Goal: Task Accomplishment & Management: Complete application form

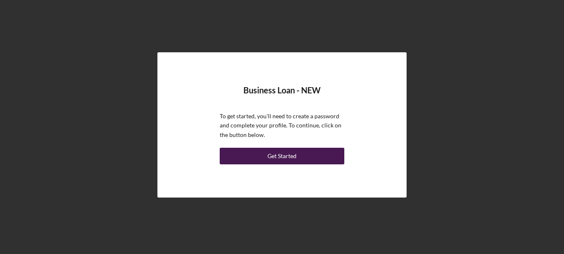
click at [275, 160] on div "Get Started" at bounding box center [282, 156] width 29 height 17
click at [314, 154] on button "Get Started" at bounding box center [282, 156] width 125 height 17
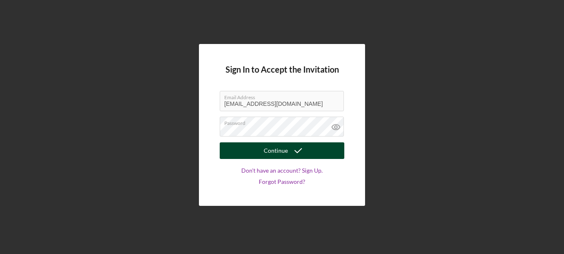
click at [312, 152] on button "Continue" at bounding box center [282, 151] width 125 height 17
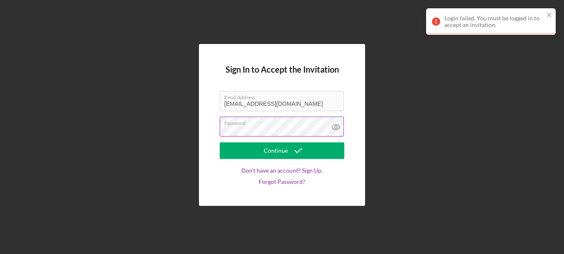
click at [332, 126] on icon at bounding box center [336, 127] width 8 height 5
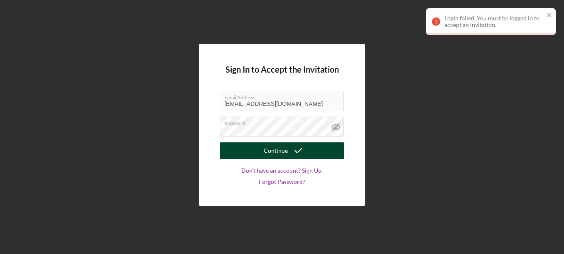
click at [282, 152] on div "Continue" at bounding box center [276, 151] width 24 height 17
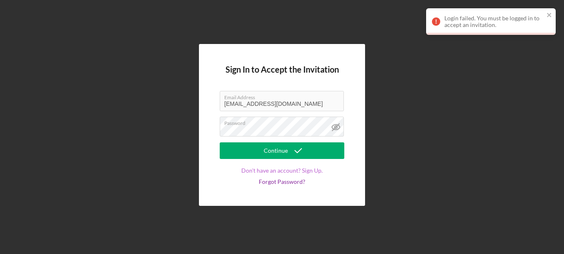
click at [306, 170] on link "Don't have an account? Sign Up." at bounding box center [281, 170] width 81 height 7
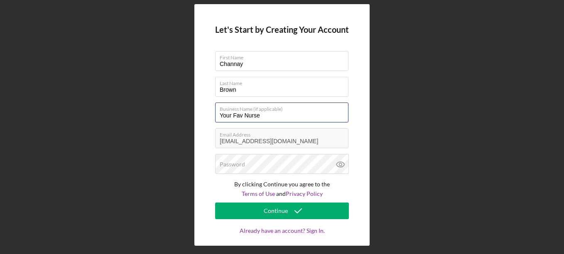
drag, startPoint x: 273, startPoint y: 116, endPoint x: 192, endPoint y: 112, distance: 81.1
click at [192, 112] on div "Let's Start by Creating Your Account First Name [PERSON_NAME] Last Name Brown B…" at bounding box center [282, 125] width 556 height 250
type input "THE SOCIAL GARDEN"
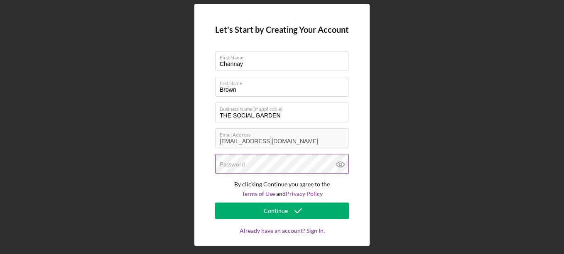
click at [242, 167] on label "Password" at bounding box center [232, 164] width 25 height 7
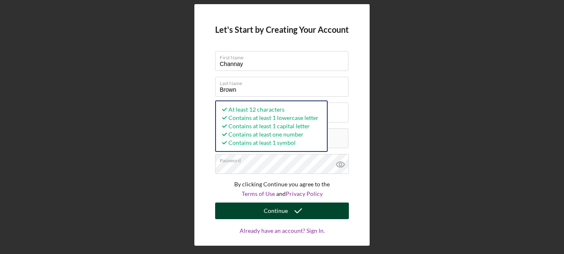
click at [307, 212] on button "Continue" at bounding box center [282, 211] width 134 height 17
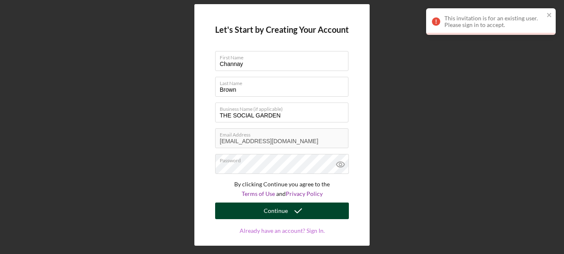
click at [310, 231] on link "Already have an account? Sign In." at bounding box center [282, 239] width 134 height 23
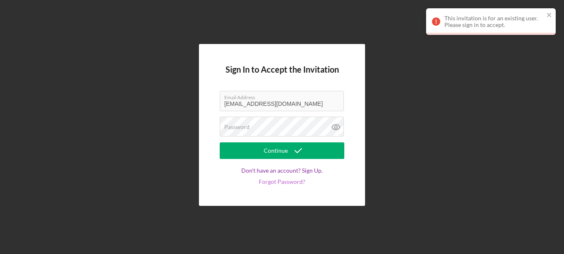
click at [282, 184] on link "Forgot Password?" at bounding box center [282, 182] width 47 height 7
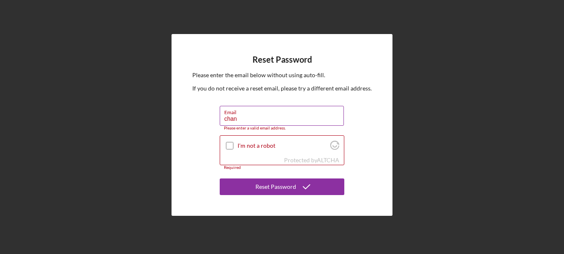
type input "[EMAIL_ADDRESS][DOMAIN_NAME]"
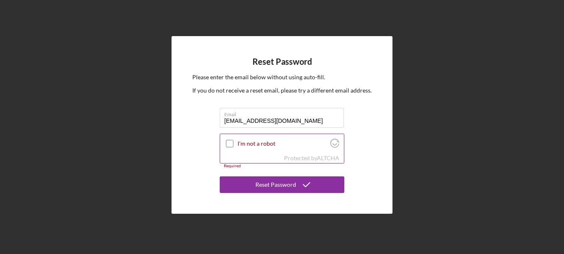
click at [228, 142] on input "I'm not a robot" at bounding box center [229, 143] width 7 height 7
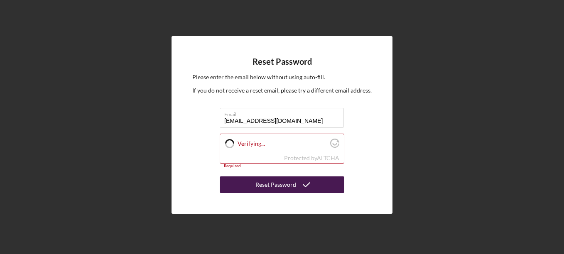
checkbox input "true"
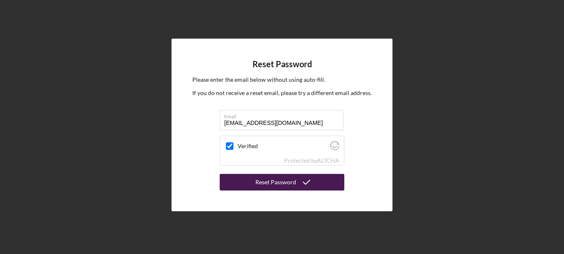
click at [265, 183] on div "Reset Password" at bounding box center [276, 182] width 41 height 17
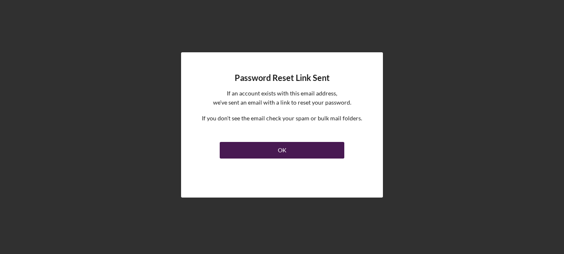
click at [286, 146] on div "OK" at bounding box center [282, 150] width 9 height 17
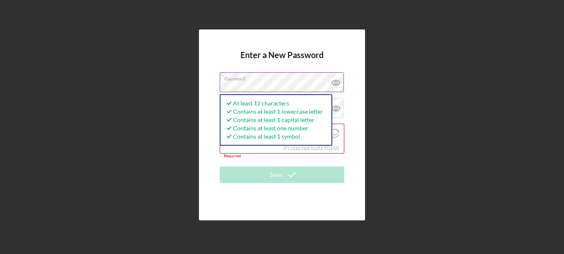
click at [319, 77] on label "Password" at bounding box center [284, 77] width 120 height 9
click at [353, 106] on div "Enter a New Password Password At least 12 characters Contains at least 1 lowerc…" at bounding box center [282, 124] width 166 height 191
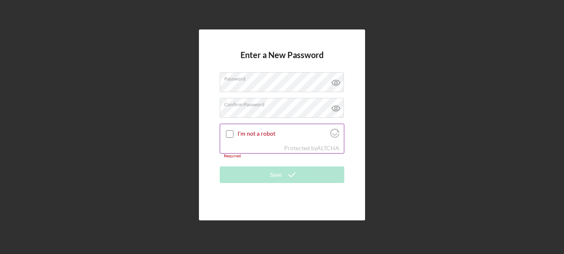
click at [226, 137] on input "I'm not a robot" at bounding box center [229, 133] width 7 height 7
checkbox input "true"
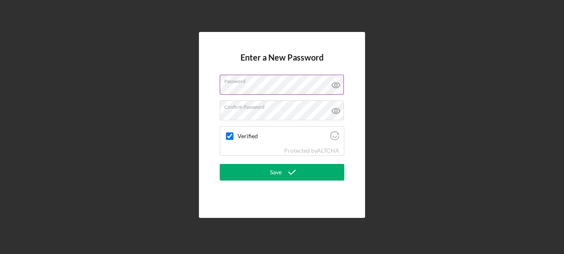
click at [333, 86] on icon at bounding box center [336, 85] width 21 height 21
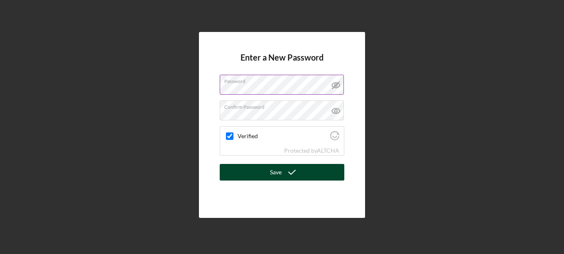
click at [295, 172] on icon "submit" at bounding box center [292, 172] width 21 height 21
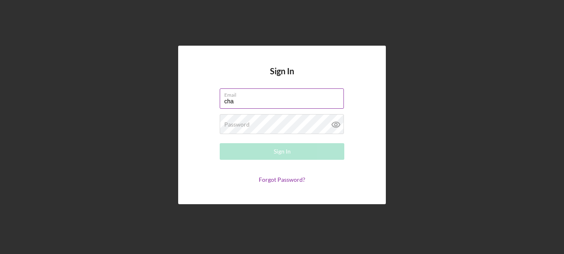
type input "[EMAIL_ADDRESS][DOMAIN_NAME]"
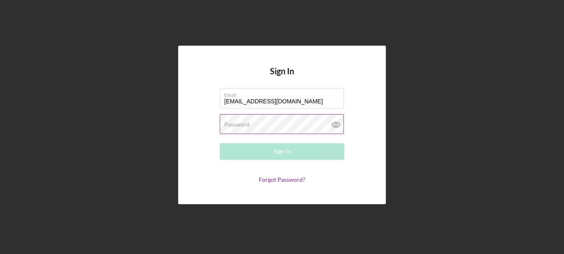
click at [248, 125] on label "Password" at bounding box center [236, 124] width 25 height 7
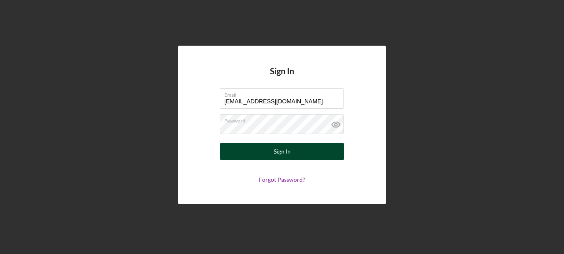
click at [317, 150] on button "Sign In" at bounding box center [282, 151] width 125 height 17
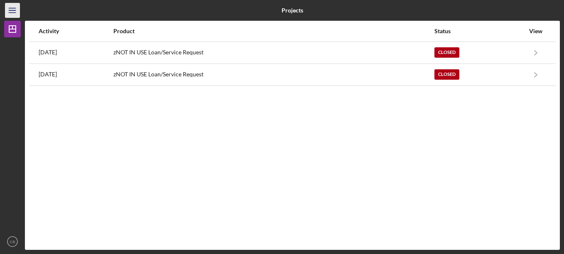
click at [15, 7] on icon "Icon/Menu" at bounding box center [12, 10] width 19 height 19
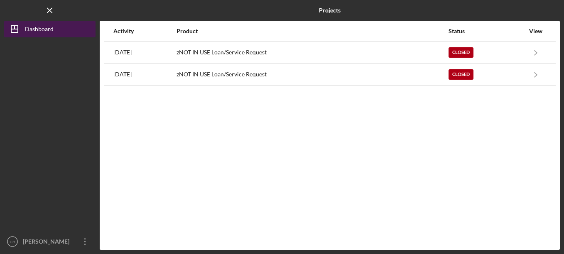
click at [18, 30] on polygon "button" at bounding box center [14, 29] width 7 height 7
click at [29, 27] on div "Dashboard" at bounding box center [39, 30] width 29 height 19
click at [17, 27] on icon "Icon/Dashboard" at bounding box center [14, 29] width 21 height 21
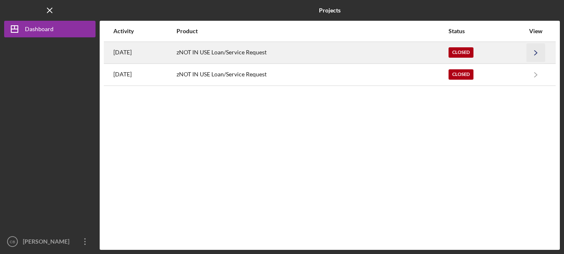
click at [530, 53] on icon "Icon/Navigate" at bounding box center [536, 52] width 19 height 19
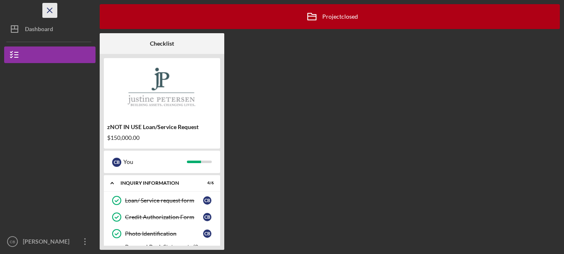
click at [50, 12] on icon "Icon/Menu Close" at bounding box center [50, 10] width 19 height 19
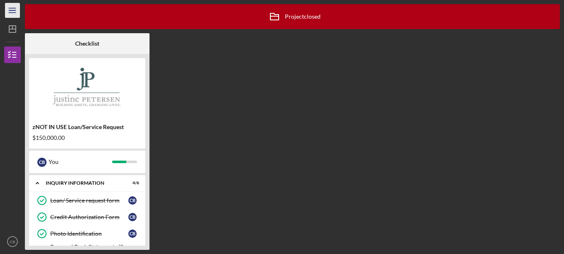
click at [16, 11] on icon "Icon/Menu" at bounding box center [12, 10] width 19 height 19
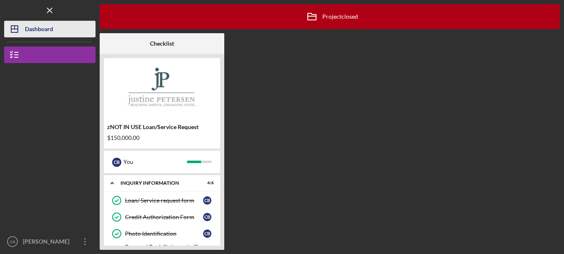
click at [19, 25] on icon "Icon/Dashboard" at bounding box center [14, 29] width 21 height 21
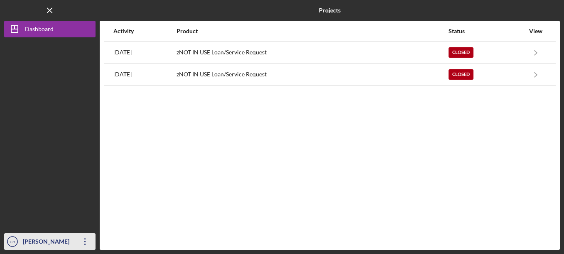
click at [42, 245] on div "[PERSON_NAME]" at bounding box center [48, 242] width 54 height 19
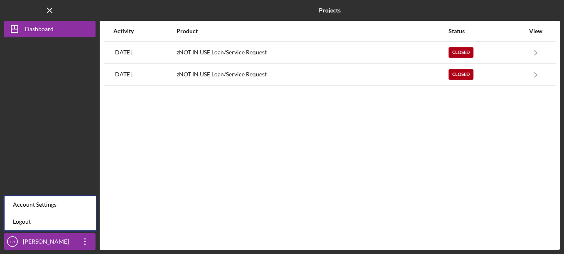
click at [68, 83] on div at bounding box center [49, 135] width 91 height 196
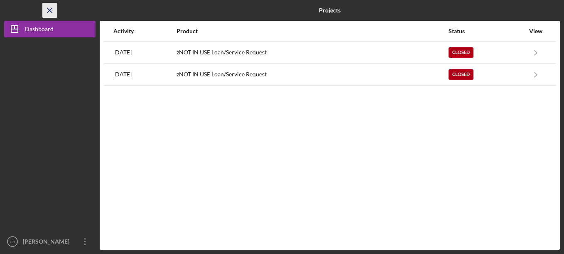
click at [45, 7] on icon "Icon/Menu Close" at bounding box center [50, 10] width 19 height 19
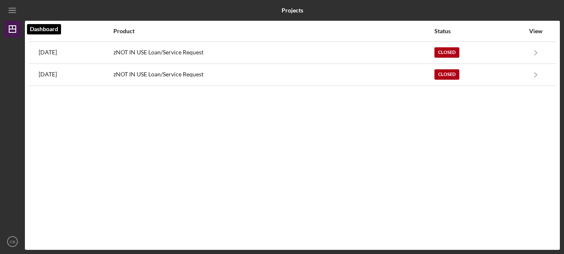
click at [11, 27] on icon "Icon/Dashboard" at bounding box center [12, 29] width 21 height 21
click at [10, 8] on line "button" at bounding box center [12, 8] width 7 height 0
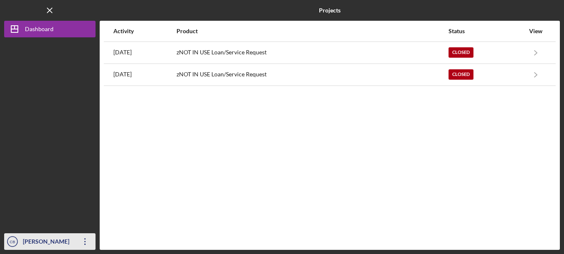
click at [83, 244] on icon "Icon/Overflow" at bounding box center [85, 241] width 21 height 21
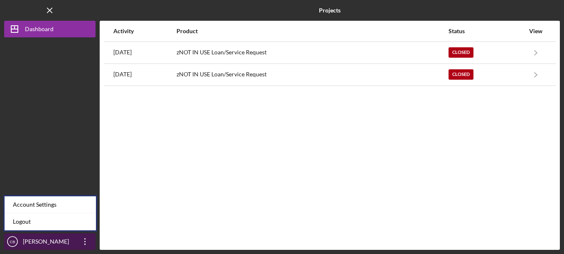
click at [12, 239] on icon "CB" at bounding box center [12, 241] width 17 height 21
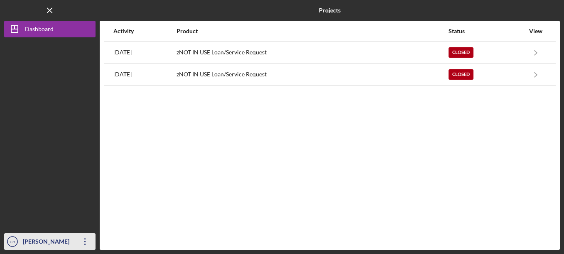
click at [82, 244] on icon "Icon/Overflow" at bounding box center [85, 241] width 21 height 21
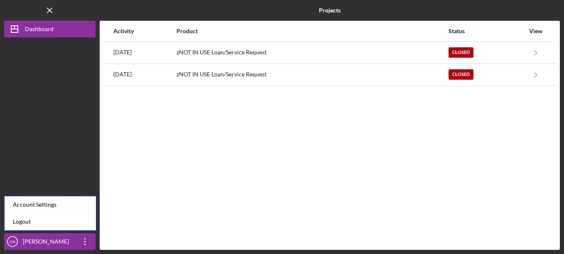
click at [76, 57] on div at bounding box center [49, 135] width 91 height 196
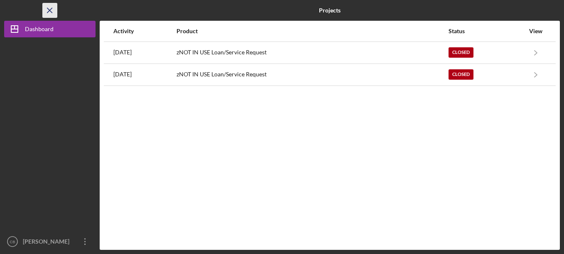
click at [52, 13] on icon "Icon/Menu Close" at bounding box center [50, 10] width 19 height 19
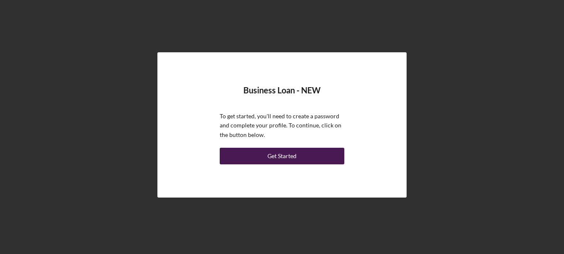
click at [265, 157] on button "Get Started" at bounding box center [282, 156] width 125 height 17
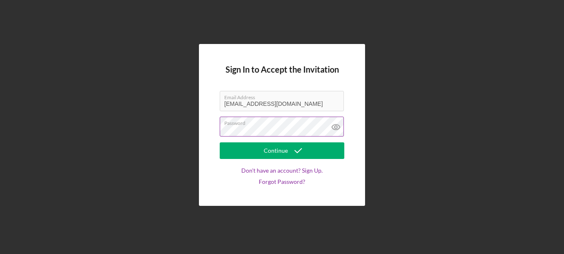
click at [340, 125] on icon at bounding box center [336, 127] width 21 height 21
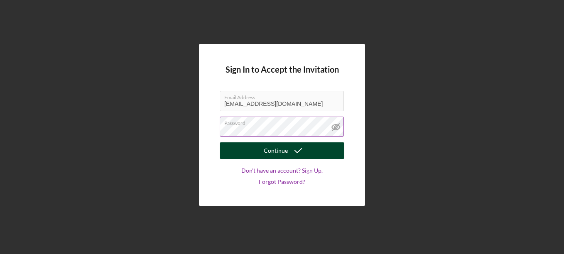
click at [334, 145] on button "Continue" at bounding box center [282, 151] width 125 height 17
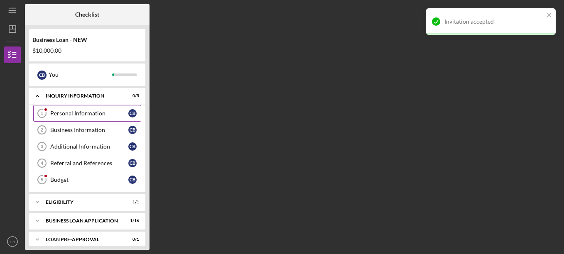
click at [69, 112] on div "Personal Information" at bounding box center [89, 113] width 78 height 7
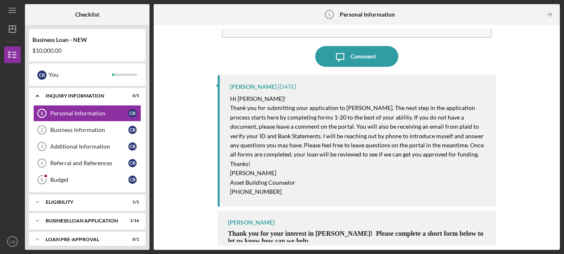
scroll to position [58, 0]
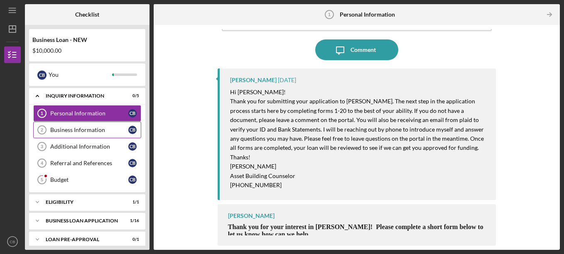
click at [94, 130] on div "Business Information" at bounding box center [89, 130] width 78 height 7
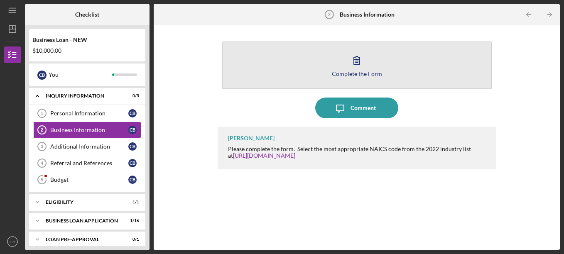
click at [355, 64] on icon "button" at bounding box center [357, 60] width 21 height 21
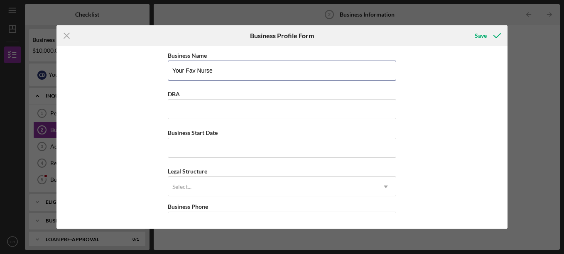
drag, startPoint x: 273, startPoint y: 73, endPoint x: 101, endPoint y: 76, distance: 172.0
click at [101, 76] on div "Business Name Your Fav Nurse DBA Business Start Date Legal Structure Select... …" at bounding box center [282, 137] width 451 height 183
type input "THE SOCIAL GARDEN"
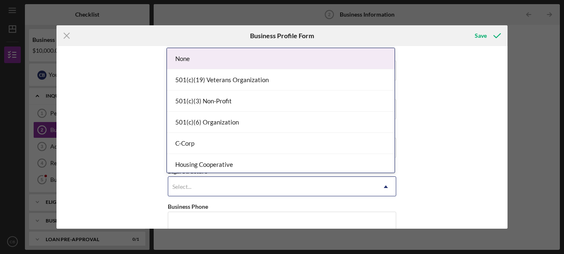
click at [181, 183] on div "Select..." at bounding box center [272, 186] width 208 height 19
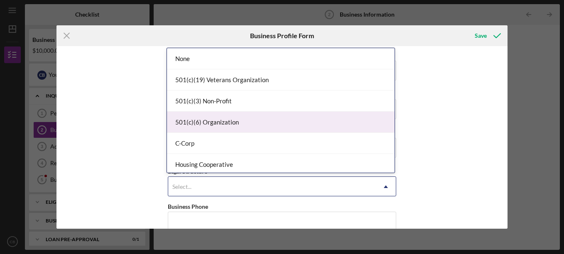
scroll to position [83, 0]
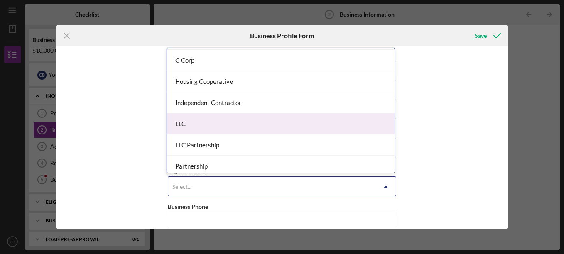
click at [208, 128] on div "LLC" at bounding box center [281, 123] width 228 height 21
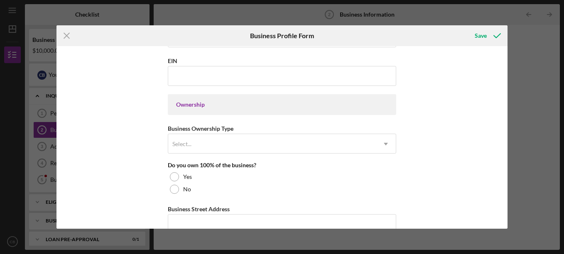
scroll to position [374, 0]
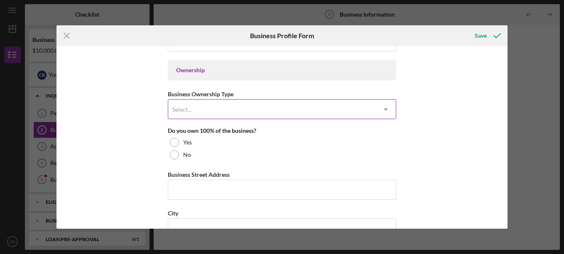
click at [227, 108] on div "Select..." at bounding box center [272, 109] width 208 height 19
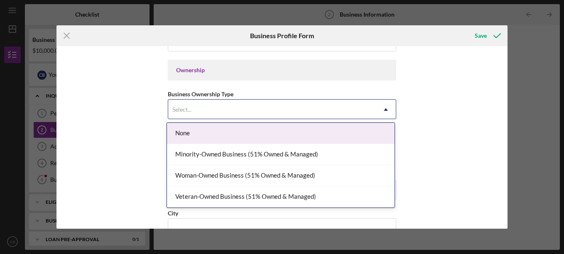
click at [121, 109] on div "Business Name THE SOCIAL GARDEN DBA Business Start Date Legal Structure LLC Ico…" at bounding box center [282, 137] width 451 height 183
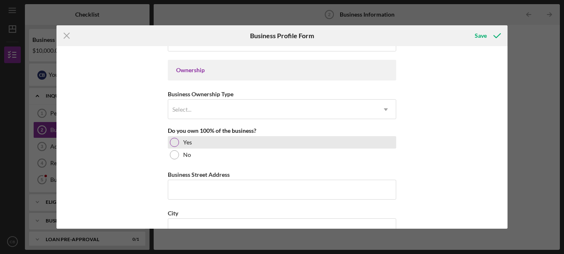
click at [176, 141] on div at bounding box center [174, 142] width 9 height 9
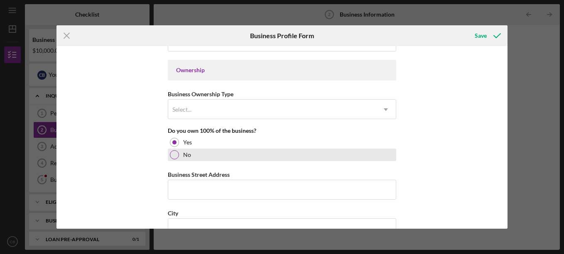
scroll to position [415, 0]
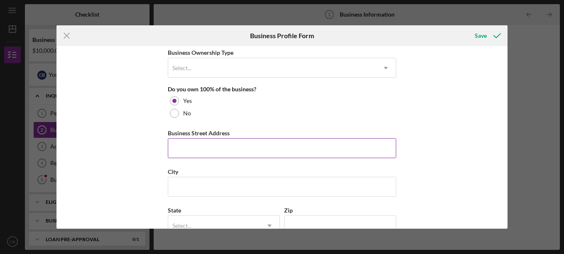
click at [208, 148] on input "Business Street Address" at bounding box center [282, 148] width 229 height 20
type input "9735 Wilderness Battle"
type input "(314) 800-6190"
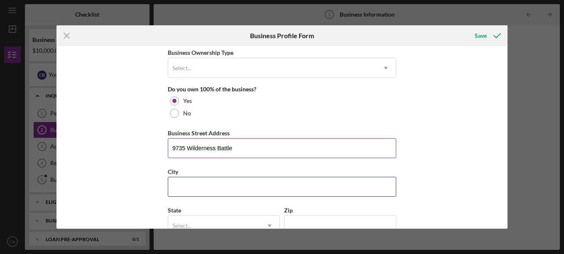
type input "St Louis"
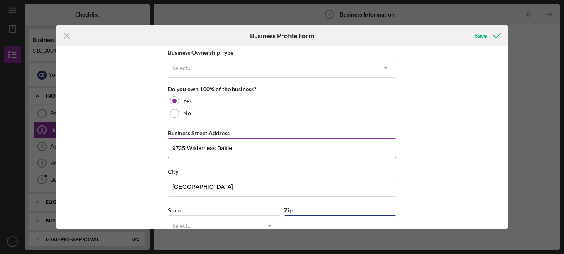
type input "63123"
type input "Missouri"
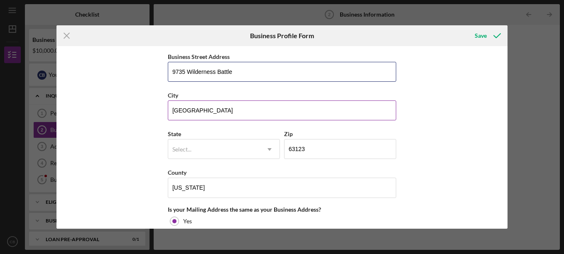
scroll to position [499, 0]
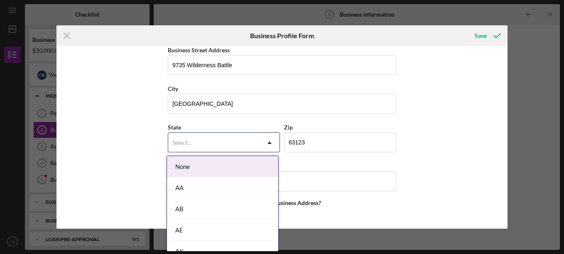
click at [204, 144] on div "Select..." at bounding box center [213, 142] width 91 height 19
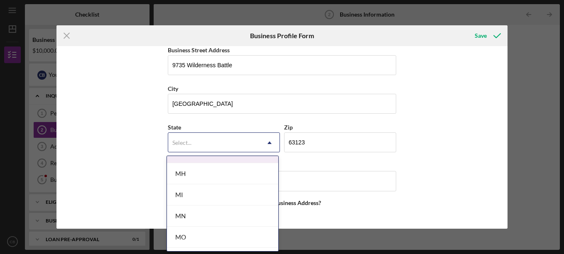
scroll to position [706, 0]
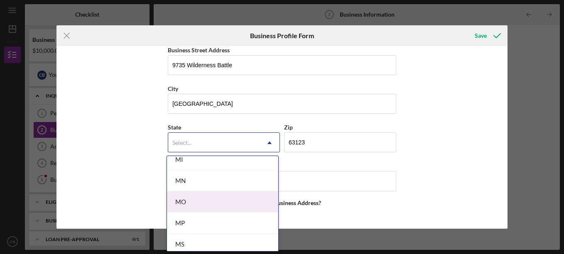
click at [203, 199] on div "MO" at bounding box center [222, 202] width 111 height 21
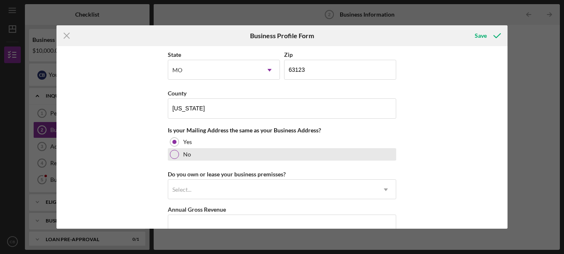
scroll to position [623, 0]
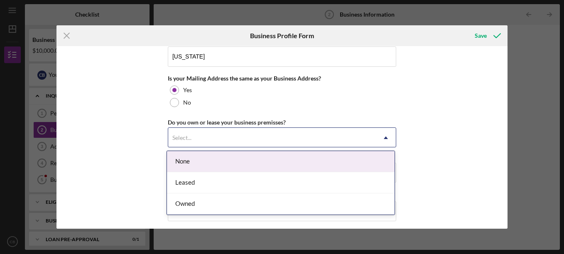
click at [213, 138] on div "Select..." at bounding box center [272, 137] width 208 height 19
click at [204, 161] on div "None" at bounding box center [281, 161] width 228 height 21
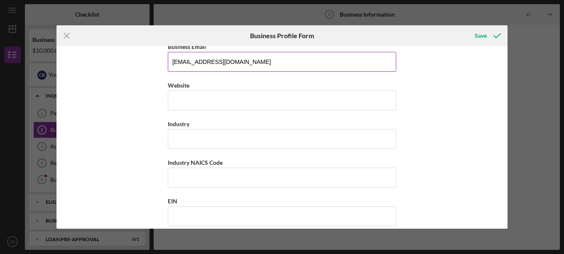
scroll to position [208, 0]
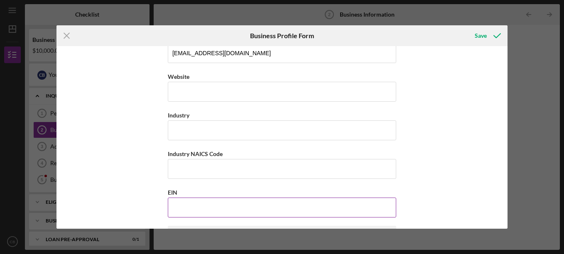
click at [198, 203] on input "EIN" at bounding box center [282, 208] width 229 height 20
paste input "39-2563762"
type input "39-2563762"
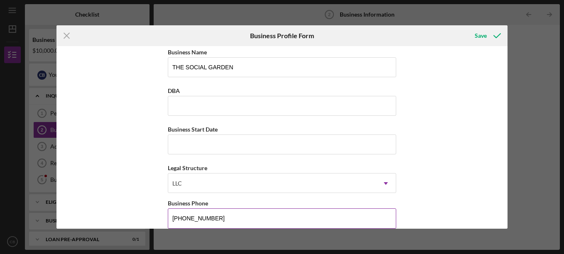
scroll to position [0, 0]
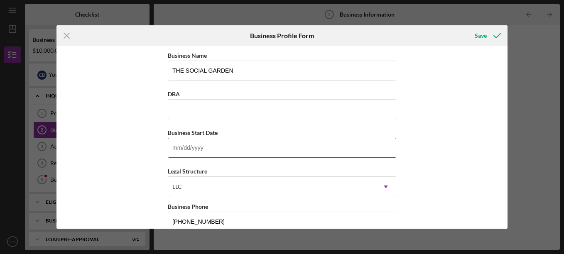
click at [195, 152] on input "Business Start Date" at bounding box center [282, 148] width 229 height 20
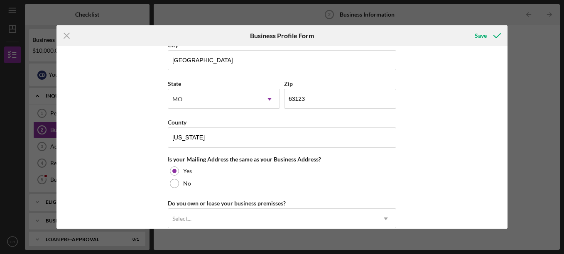
scroll to position [418, 0]
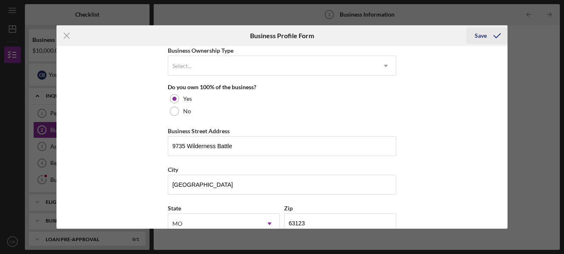
type input "06/09/2025"
click at [477, 37] on div "Save" at bounding box center [481, 35] width 12 height 17
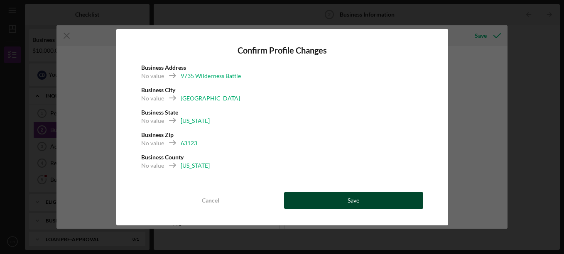
click at [337, 203] on button "Save" at bounding box center [353, 200] width 139 height 17
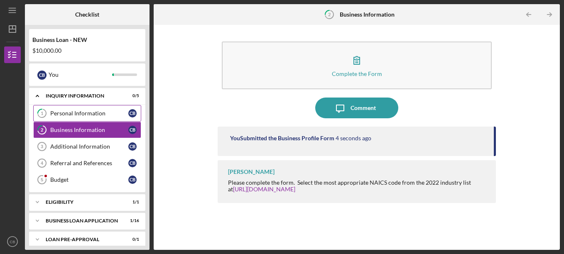
click at [88, 111] on div "Personal Information" at bounding box center [89, 113] width 78 height 7
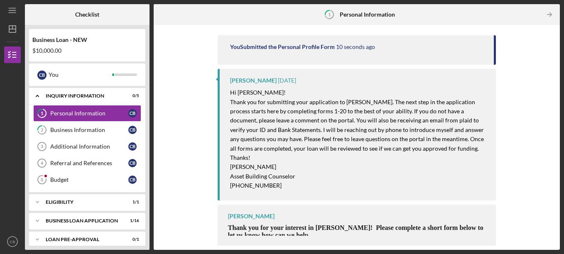
scroll to position [92, 0]
click at [117, 150] on div "Additional Information" at bounding box center [89, 146] width 78 height 7
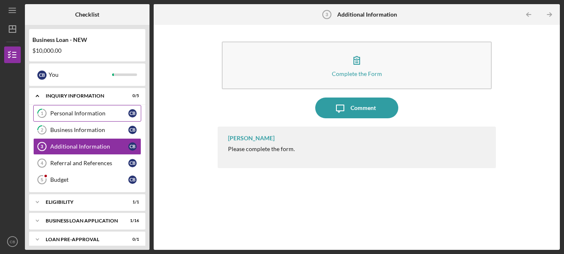
click at [109, 113] on div "Personal Information" at bounding box center [89, 113] width 78 height 7
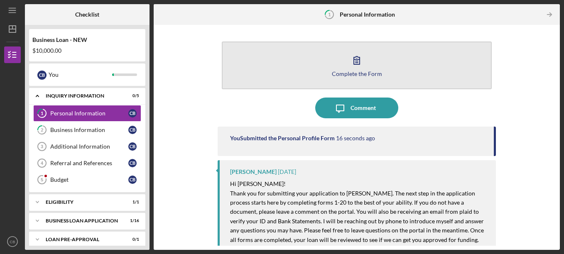
click at [353, 58] on icon "button" at bounding box center [357, 60] width 21 height 21
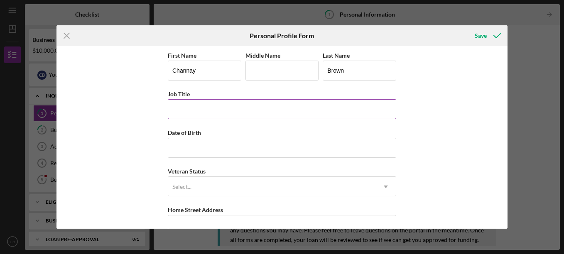
click at [224, 109] on input "Job Title" at bounding box center [282, 109] width 229 height 20
type input "Registered Nurse"
click at [223, 144] on input "Date of Birth" at bounding box center [282, 148] width 229 height 20
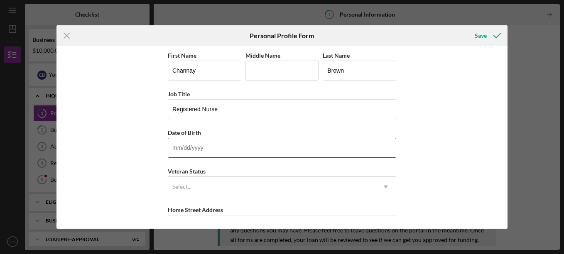
type input "07/08/1982"
type input "9735 Wilderness Battle Dr"
type input "Mobile"
type input "63123"
type input "MISSOURI"
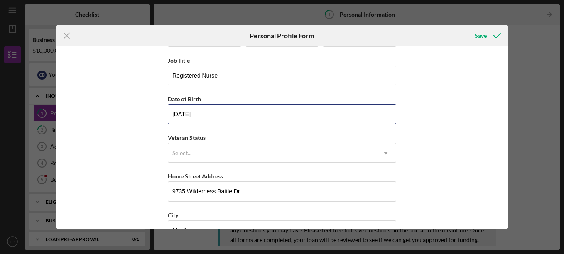
scroll to position [83, 0]
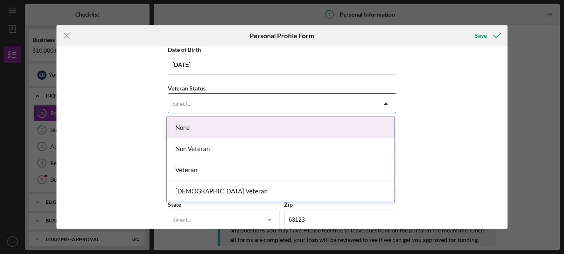
click at [249, 98] on div "Select..." at bounding box center [272, 103] width 208 height 19
click at [231, 130] on div "None" at bounding box center [281, 127] width 228 height 21
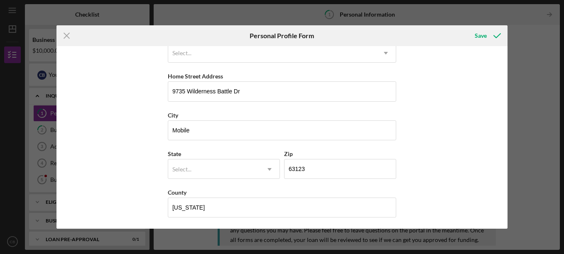
scroll to position [135, 0]
click at [224, 166] on div "Select..." at bounding box center [213, 168] width 91 height 19
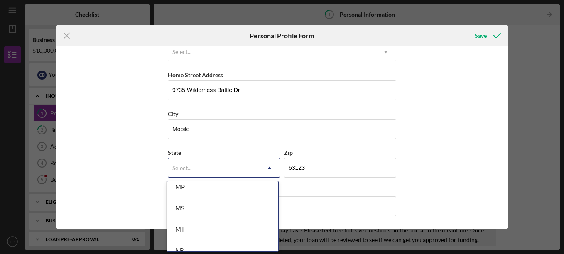
scroll to position [748, 0]
click at [224, 182] on div "MO" at bounding box center [222, 185] width 111 height 21
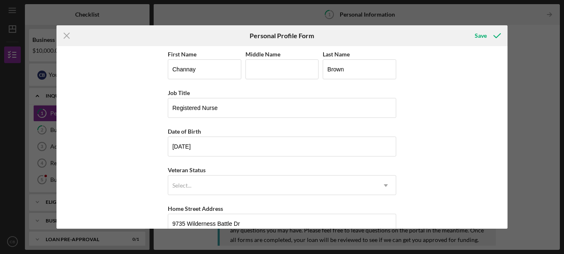
scroll to position [0, 0]
click at [477, 39] on div "Save" at bounding box center [481, 35] width 12 height 17
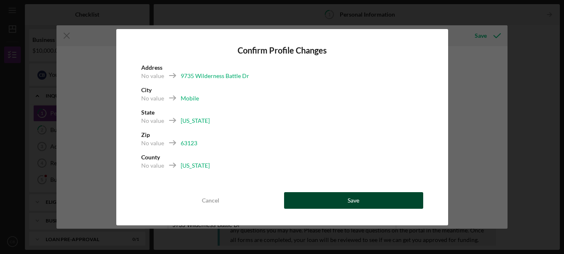
click at [328, 201] on button "Save" at bounding box center [353, 200] width 139 height 17
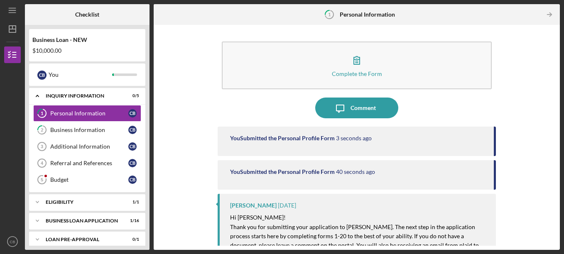
click at [272, 142] on div "You Submitted the Personal Profile Form" at bounding box center [282, 138] width 105 height 7
click at [80, 152] on link "Additional Information 3 Additional Information C B" at bounding box center [87, 146] width 108 height 17
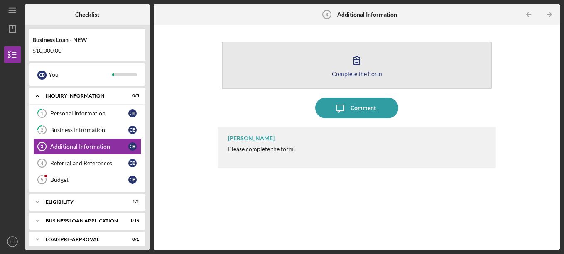
click at [351, 62] on icon "button" at bounding box center [357, 60] width 21 height 21
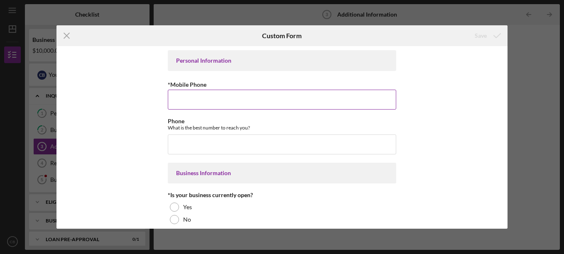
click at [263, 101] on input "*Mobile Phone" at bounding box center [282, 100] width 229 height 20
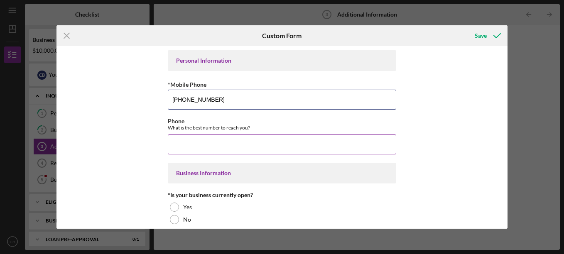
type input "(314) 800-6190"
click at [227, 149] on input "Phone" at bounding box center [282, 145] width 229 height 20
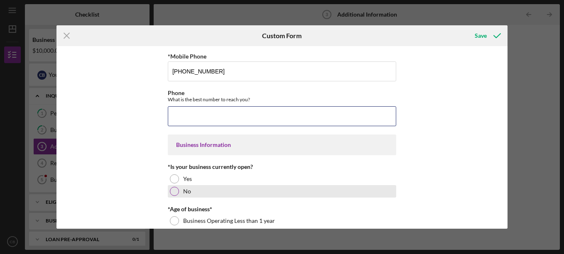
scroll to position [42, 0]
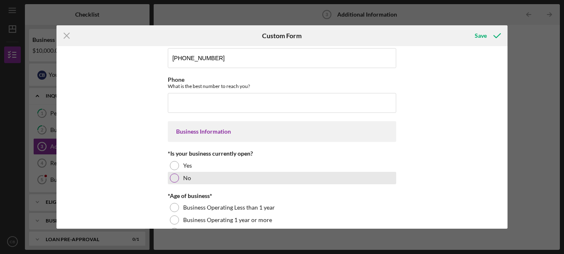
click at [175, 176] on div at bounding box center [174, 178] width 9 height 9
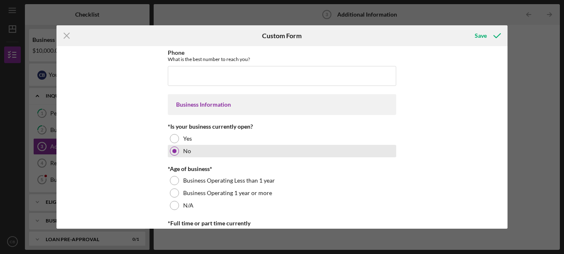
scroll to position [83, 0]
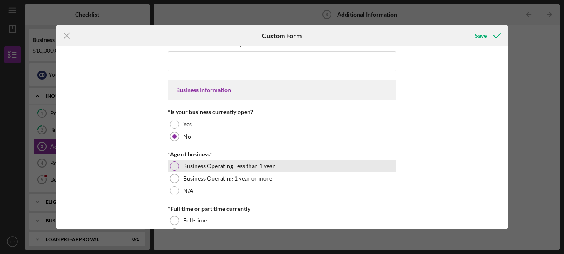
click at [172, 167] on div at bounding box center [174, 166] width 9 height 9
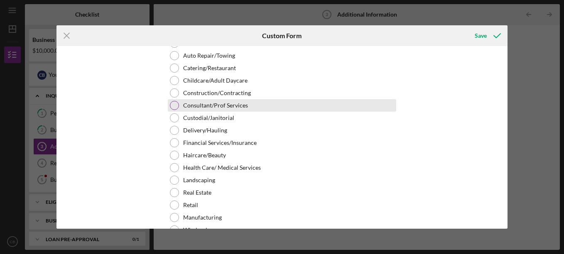
scroll to position [332, 0]
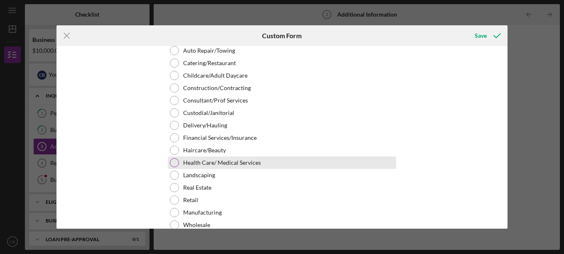
click at [176, 162] on div at bounding box center [174, 162] width 9 height 9
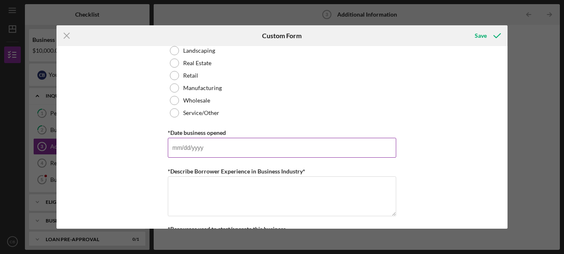
click at [186, 154] on input "*Date business opened" at bounding box center [282, 148] width 229 height 20
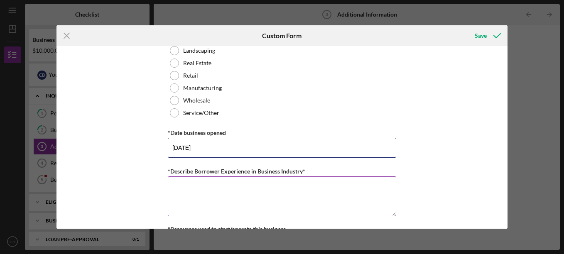
type input "06/09/2025"
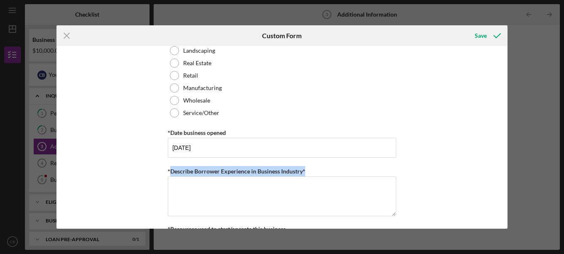
drag, startPoint x: 312, startPoint y: 169, endPoint x: 169, endPoint y: 164, distance: 143.4
click at [169, 164] on div "Personal Information *Mobile Phone (314) 800-6190 Phone What is the best number…" at bounding box center [282, 194] width 229 height 1202
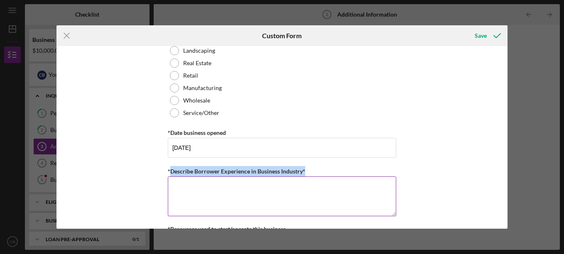
drag, startPoint x: 169, startPoint y: 164, endPoint x: 176, endPoint y: 172, distance: 10.9
copy label "Describe Borrower Experience in Business Industry*"
click at [203, 195] on textarea "*Describe Borrower Experience in Business Industry*" at bounding box center [282, 197] width 229 height 40
paste textarea "I have over 15 years of experience in the medical field, including more than 10…"
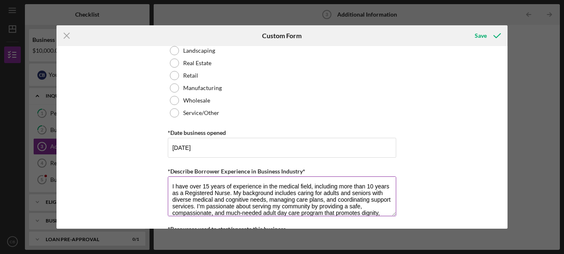
scroll to position [7, 0]
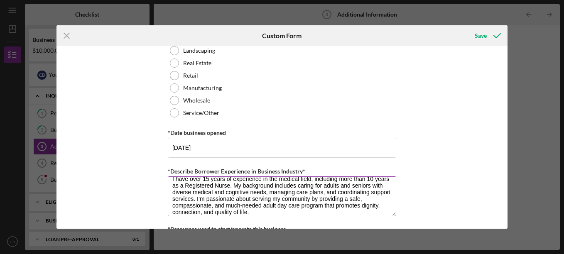
click at [213, 186] on textarea "I have over 15 years of experience in the medical field, including more than 10…" at bounding box center [282, 197] width 229 height 40
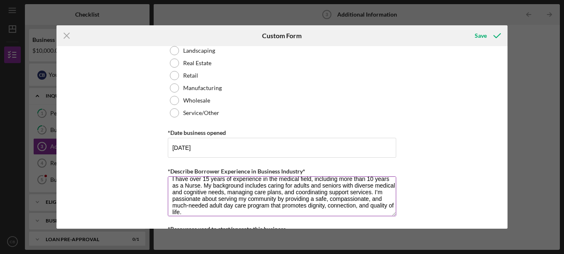
click at [200, 184] on textarea "I have over 15 years of experience in the medical field, including more than 10…" at bounding box center [282, 197] width 229 height 40
paste textarea "This background has prepared me to successfully operate and oversee the daily f…"
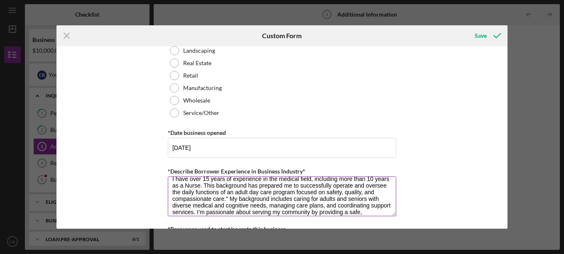
click at [294, 192] on textarea "I have over 15 years of experience in the medical field, including more than 10…" at bounding box center [282, 197] width 229 height 40
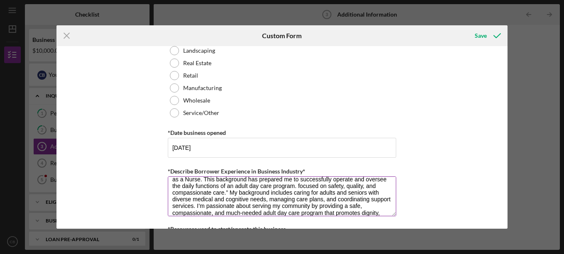
scroll to position [27, 0]
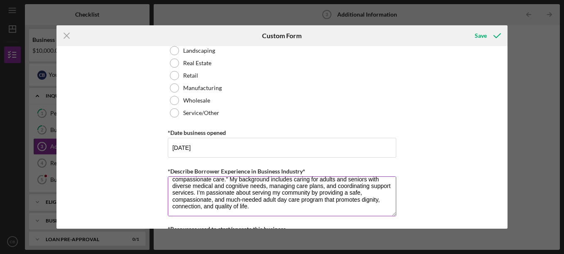
drag, startPoint x: 296, startPoint y: 199, endPoint x: 216, endPoint y: 194, distance: 80.3
click at [216, 194] on textarea "I have over 15 years of experience in the medical field, including more than 10…" at bounding box center [282, 197] width 229 height 40
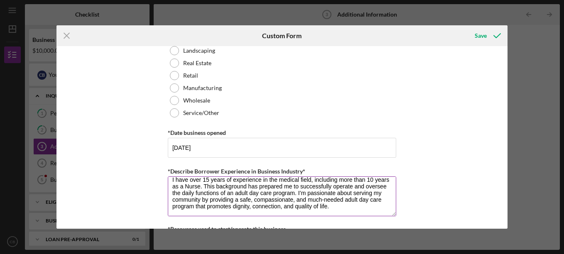
scroll to position [7, 0]
drag, startPoint x: 296, startPoint y: 194, endPoint x: 359, endPoint y: 218, distance: 67.8
click at [359, 218] on div "*Describe Borrower Experience in Business Industry* I have over 15 years of exp…" at bounding box center [282, 192] width 229 height 52
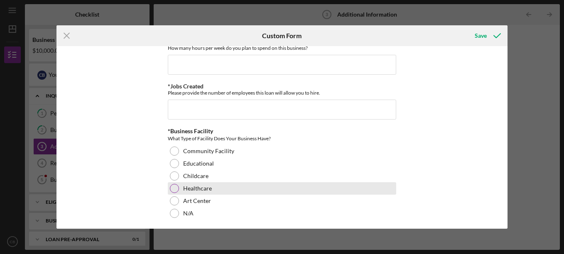
scroll to position [748, 0]
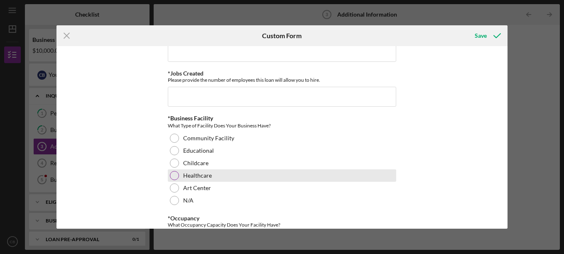
type textarea "I have over 15 years of experience in the medical field, including more than 10…"
click at [172, 176] on div at bounding box center [174, 175] width 9 height 9
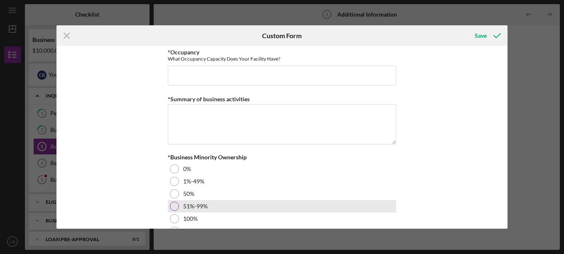
scroll to position [956, 0]
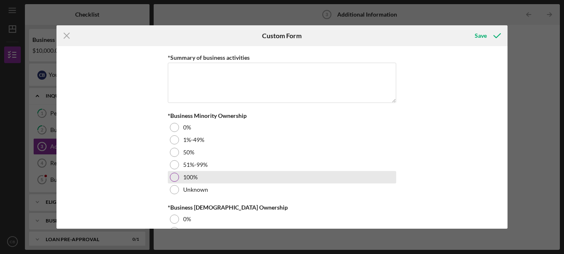
click at [175, 178] on div at bounding box center [174, 177] width 9 height 9
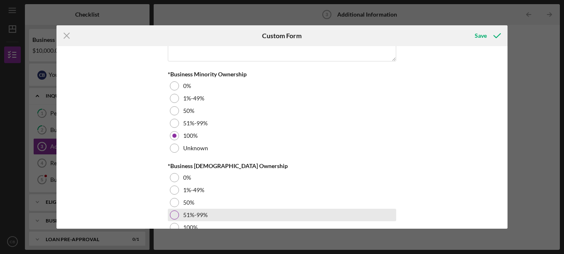
scroll to position [1027, 0]
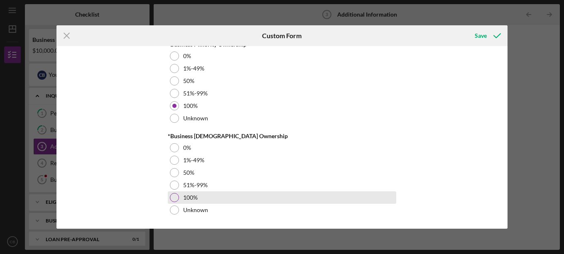
click at [175, 199] on div at bounding box center [174, 197] width 9 height 9
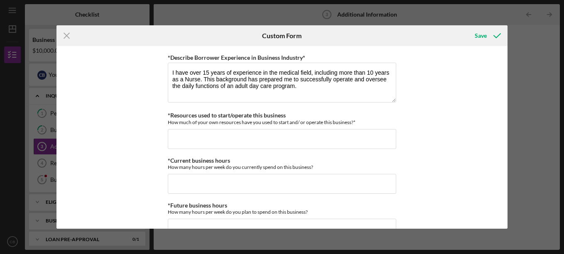
scroll to position [570, 0]
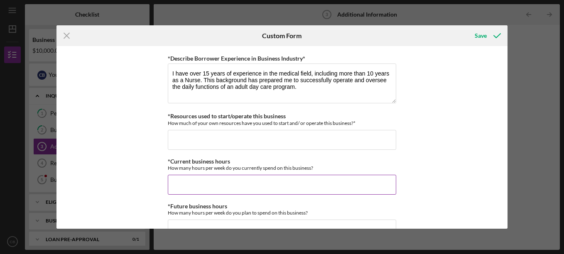
click at [208, 182] on input "*Current business hours" at bounding box center [282, 185] width 229 height 20
type input "2"
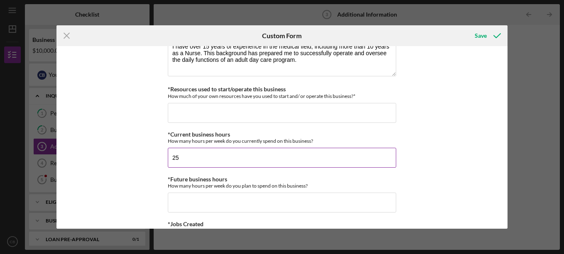
scroll to position [612, 0]
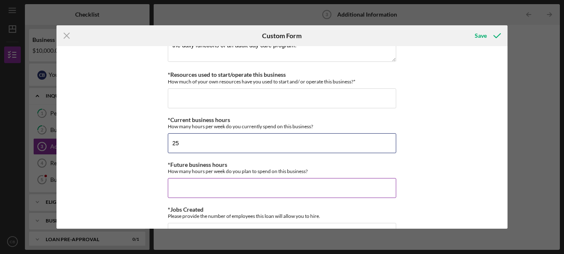
type input "25"
click at [206, 189] on input "*Future business hours" at bounding box center [282, 188] width 229 height 20
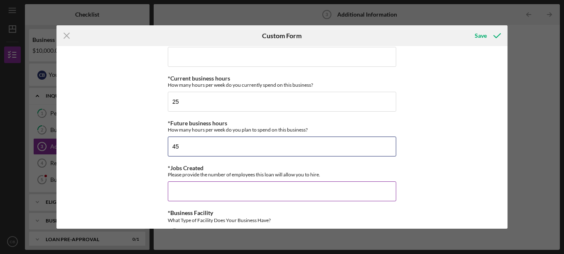
type input "45"
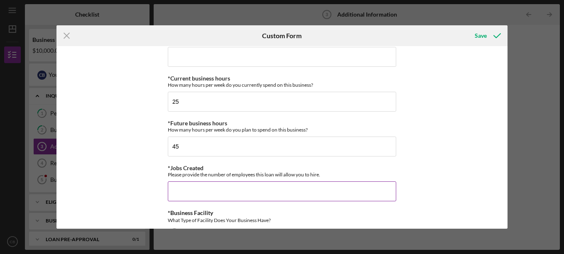
click at [181, 194] on input "*Jobs Created" at bounding box center [282, 192] width 229 height 20
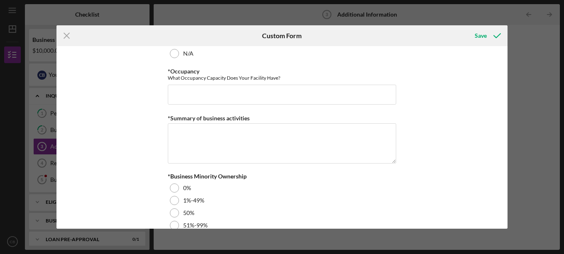
scroll to position [819, 0]
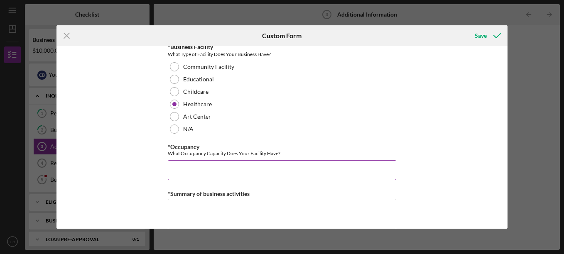
type input "3"
click at [182, 175] on input "*Occupancy" at bounding box center [282, 170] width 229 height 20
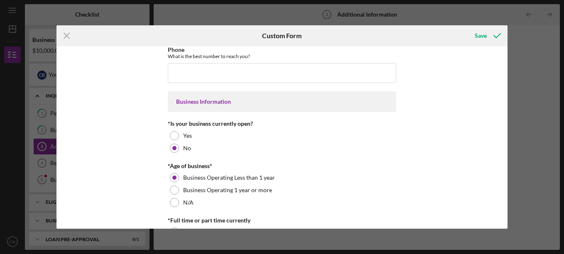
scroll to position [113, 0]
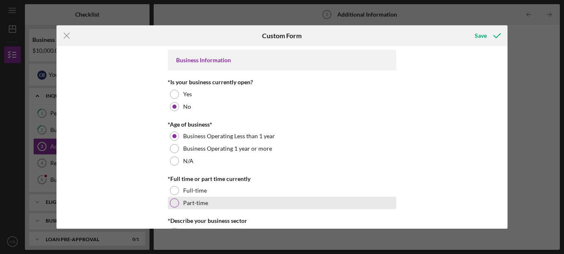
type input "24"
click at [172, 203] on div at bounding box center [174, 203] width 9 height 9
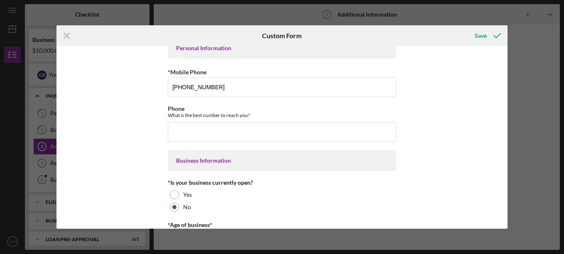
scroll to position [0, 0]
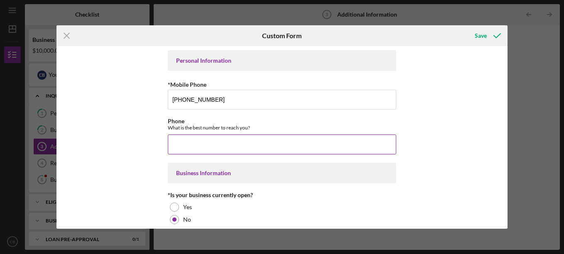
click at [197, 146] on input "Phone" at bounding box center [282, 145] width 229 height 20
type input "(3##) ###-####"
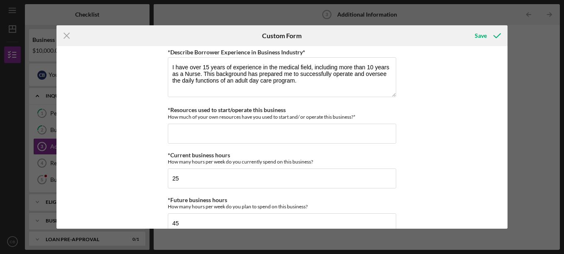
scroll to position [582, 0]
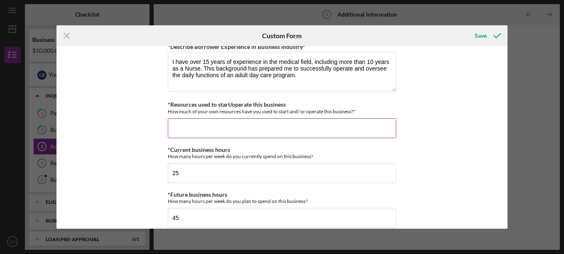
type input "(314) 800-6190"
click at [179, 135] on input "*Resources used to start/operate this business" at bounding box center [282, 128] width 229 height 20
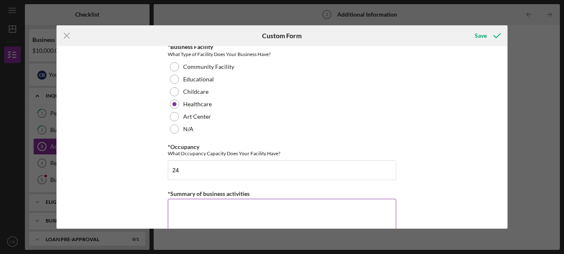
scroll to position [824, 0]
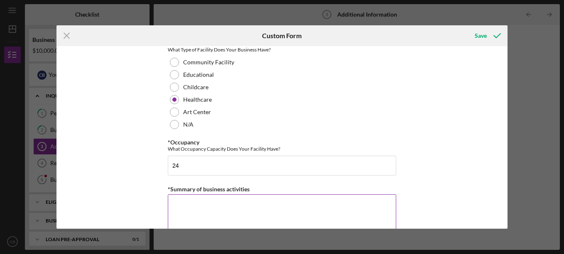
click at [191, 210] on textarea "*Summary of business activities" at bounding box center [282, 214] width 229 height 40
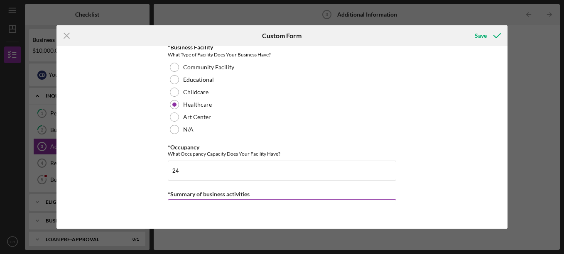
paste textarea "I’m passionate about serving my community by providing a safe, compassionate, a…"
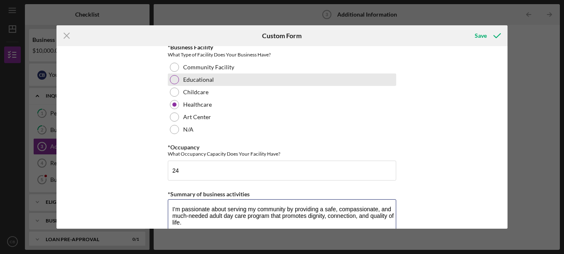
scroll to position [949, 0]
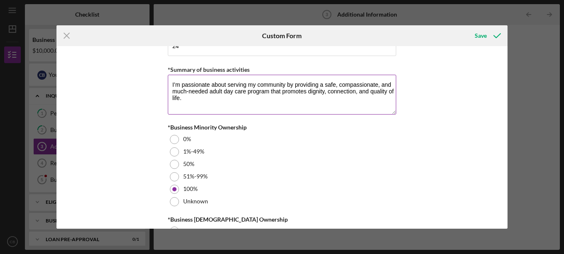
click at [173, 84] on textarea "I’m passionate about serving my community by providing a safe, compassionate, a…" at bounding box center [282, 95] width 229 height 40
paste textarea "The adult day care will provide structured daytime care and supervision for adu…"
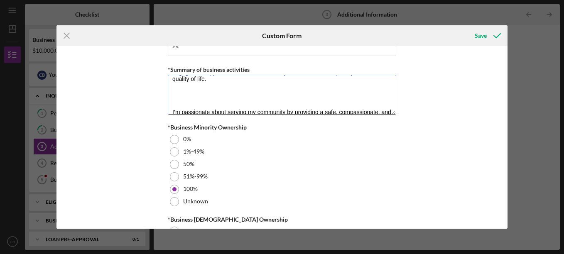
scroll to position [0, 0]
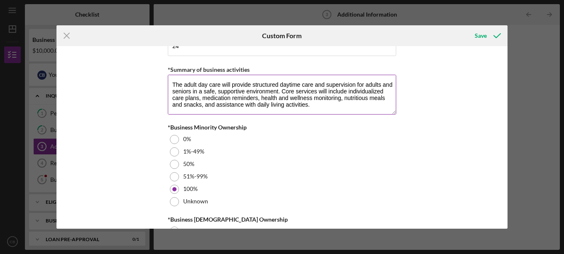
click at [180, 84] on textarea "The adult day care will provide structured daytime care and supervision for adu…" at bounding box center [282, 95] width 229 height 40
click at [364, 91] on textarea "The Social Garden adult day care will provide structured daytime care and super…" at bounding box center [282, 95] width 229 height 40
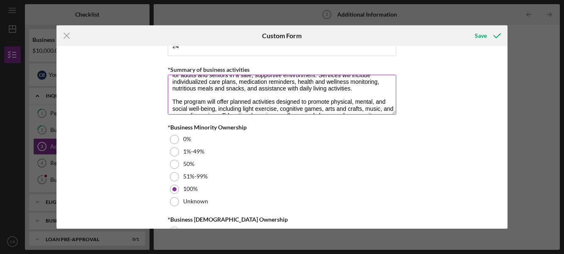
scroll to position [2, 0]
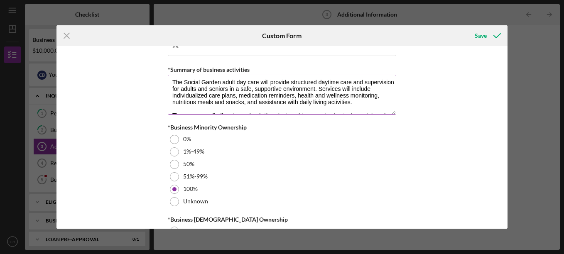
click at [227, 101] on textarea "The Social Garden adult day care will provide structured daytime care and super…" at bounding box center [282, 95] width 229 height 40
click at [354, 101] on textarea "The Social Garden adult day care will provide structured daytime care and super…" at bounding box center [282, 95] width 229 height 40
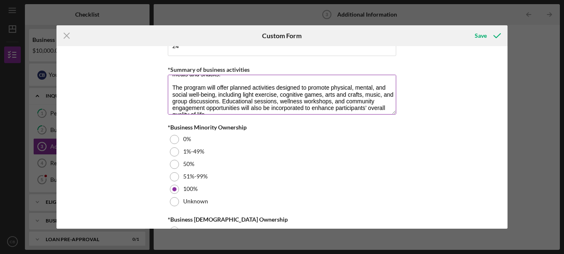
scroll to position [25, 0]
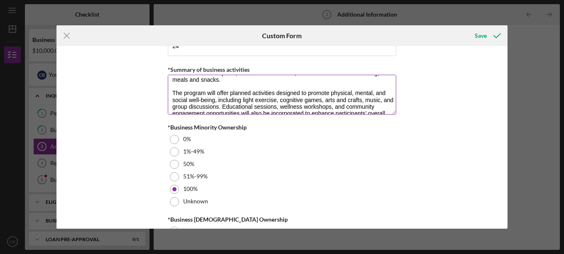
click at [180, 94] on textarea "The Social Garden adult day care will provide structured daytime care and super…" at bounding box center [282, 95] width 229 height 40
click at [247, 108] on textarea "The Social Garden adult day care will provide structured daytime care and super…" at bounding box center [282, 95] width 229 height 40
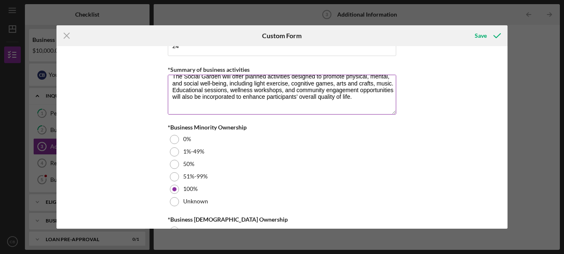
drag, startPoint x: 189, startPoint y: 89, endPoint x: 194, endPoint y: 103, distance: 15.5
click at [194, 103] on textarea "The Social Garden adult day care will provide structured daytime care and super…" at bounding box center [282, 95] width 229 height 40
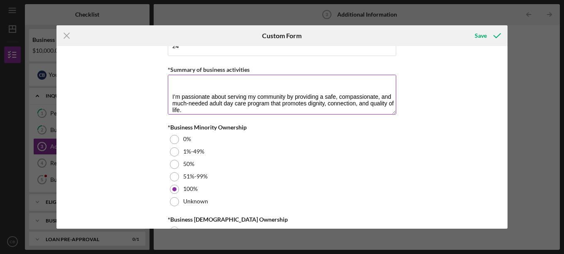
scroll to position [67, 0]
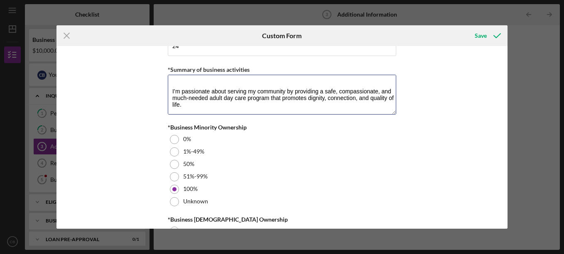
drag, startPoint x: 205, startPoint y: 106, endPoint x: 164, endPoint y: 86, distance: 45.7
click at [164, 86] on div "Personal Information *Mobile Phone (314) 800-6190 Phone What is the best number…" at bounding box center [282, 137] width 451 height 183
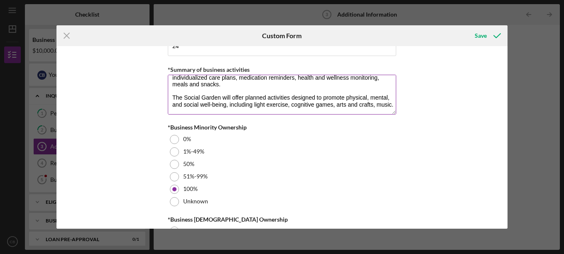
scroll to position [0, 0]
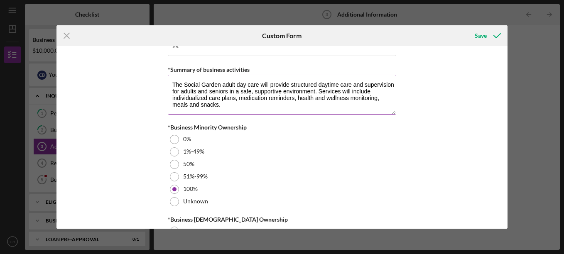
click at [316, 83] on textarea "The Social Garden adult day care will provide structured daytime care and super…" at bounding box center [282, 95] width 229 height 40
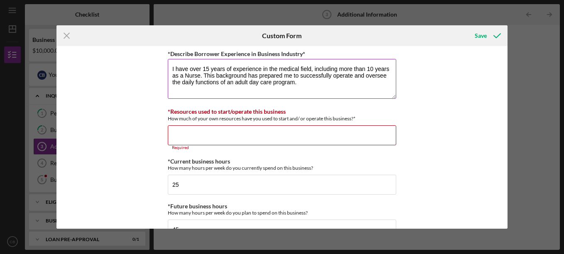
scroll to position [575, 0]
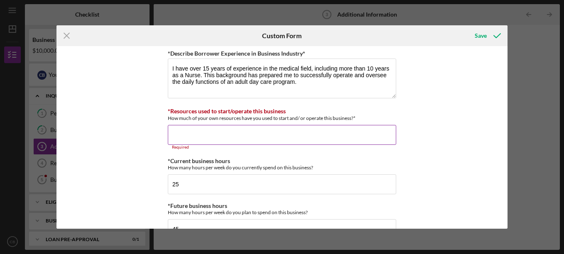
type textarea "The Social Garden adult day care will provide structured daytime care and super…"
click at [273, 136] on input "*Resources used to start/operate this business" at bounding box center [282, 135] width 229 height 20
drag, startPoint x: 364, startPoint y: 114, endPoint x: 364, endPoint y: 125, distance: 10.4
click at [364, 125] on div "*Resources used to start/operate this business How much of your own resources h…" at bounding box center [282, 129] width 229 height 42
copy label "*Resources used to start/operate this business"
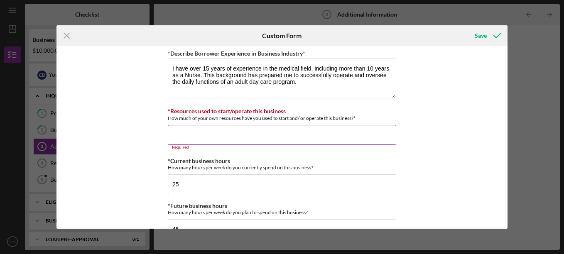
click at [204, 135] on input "*Resources used to start/operate this business" at bounding box center [282, 135] width 229 height 20
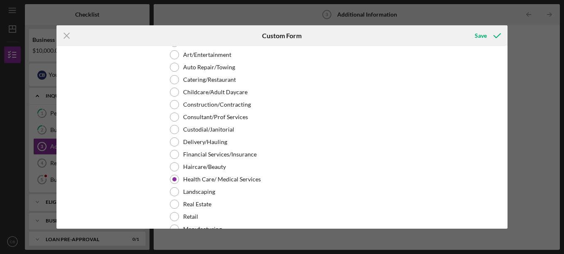
scroll to position [238, 0]
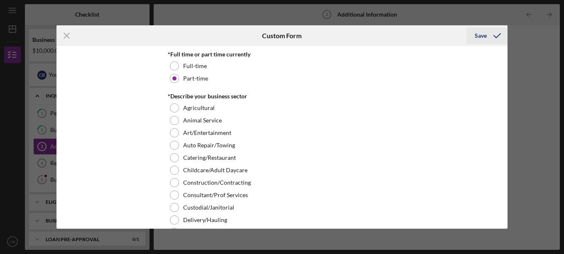
type input "$10,000"
click at [484, 37] on div "Save" at bounding box center [481, 35] width 12 height 17
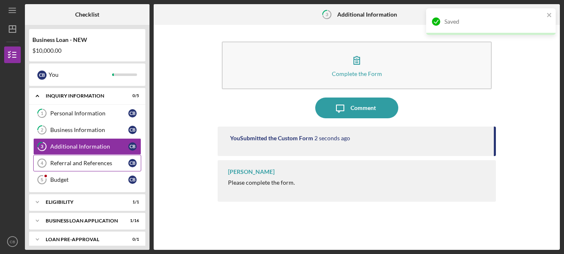
click at [59, 166] on div "Referral and References" at bounding box center [89, 163] width 78 height 7
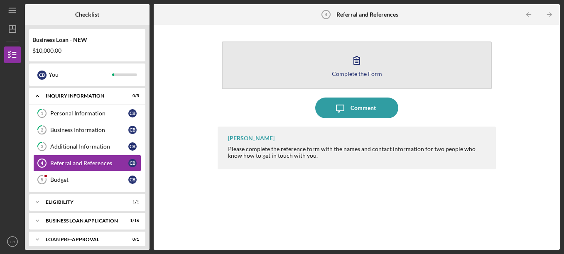
click at [361, 66] on icon "button" at bounding box center [357, 60] width 21 height 21
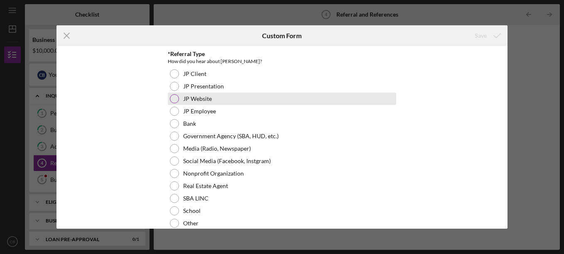
scroll to position [42, 0]
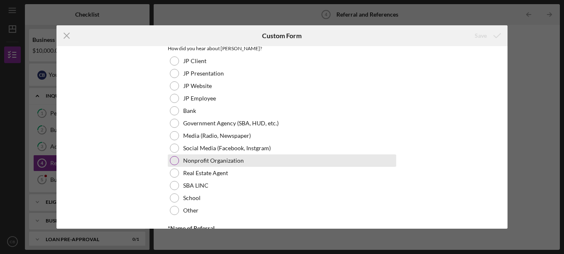
click at [172, 165] on div at bounding box center [174, 160] width 9 height 9
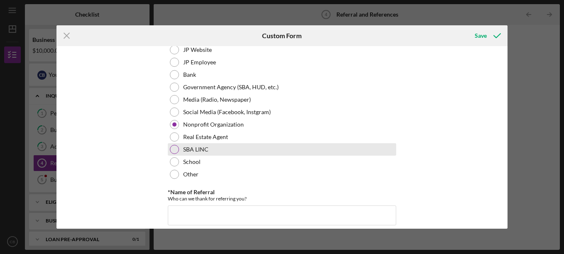
scroll to position [125, 0]
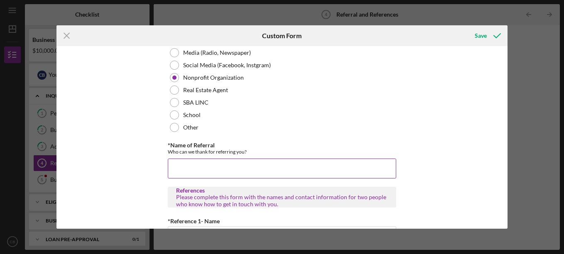
click at [177, 174] on input "*Name of Referral" at bounding box center [282, 169] width 229 height 20
type input "s"
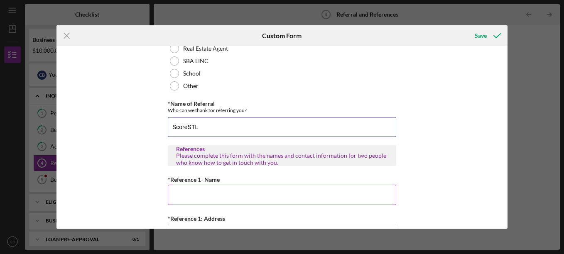
scroll to position [208, 0]
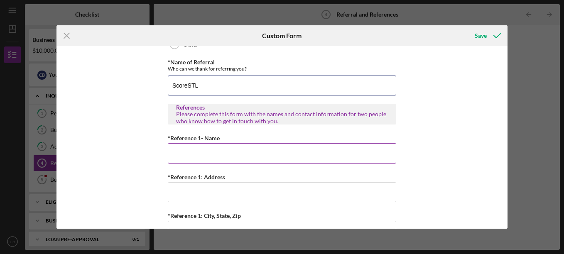
type input "ScoreSTL"
click at [174, 158] on input "*Reference 1- Name" at bounding box center [282, 153] width 229 height 20
type input "Candice Brown"
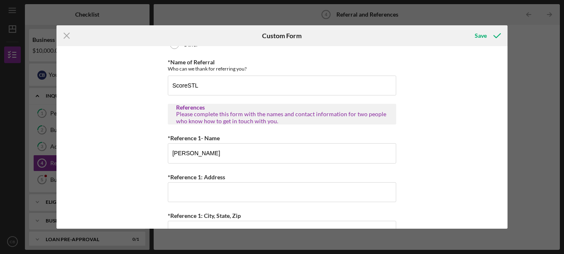
click at [185, 203] on div "Referral *Referral Type How did you hear about Justine PETERSEN? JP Client JP P…" at bounding box center [282, 143] width 229 height 600
click at [186, 198] on input "*Reference 1: Address" at bounding box center [282, 192] width 229 height 20
type input "3121 Timberlodge Landing"
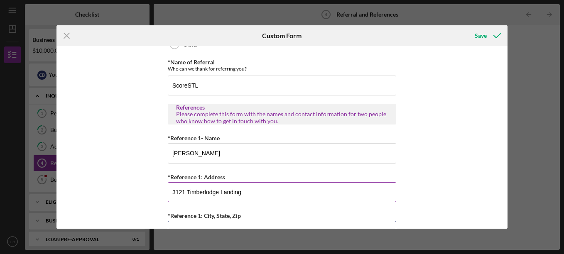
type input "St. Charles"
type input "(314) 201-2437"
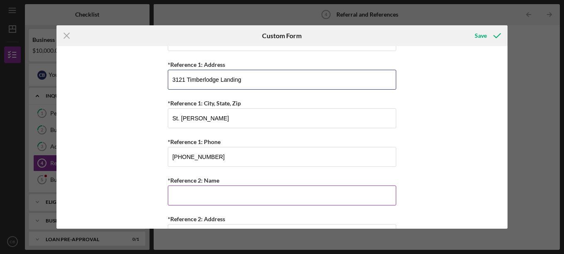
scroll to position [374, 0]
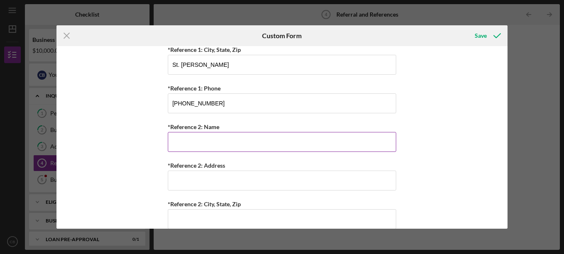
click at [199, 147] on input "*Reference 2: Name" at bounding box center [282, 142] width 229 height 20
type input "D"
type input "L"
type input "D"
type input "K"
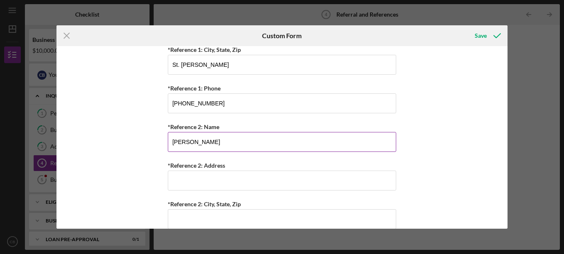
type input "Leon Blan"
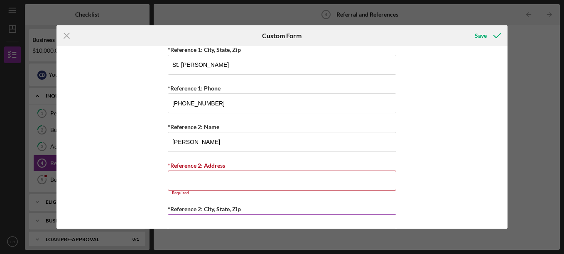
click at [185, 217] on input "*Reference 2: City, State, Zip" at bounding box center [282, 224] width 229 height 20
type input "m"
type input "Marcus"
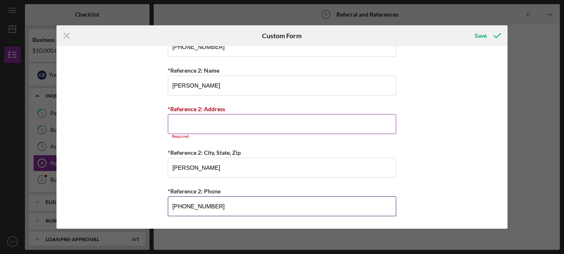
type input "(314) 295-1423"
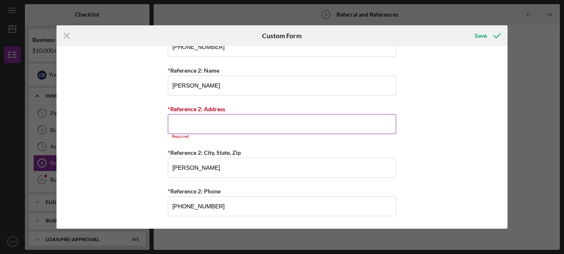
click at [190, 132] on input "*Reference 2: Address" at bounding box center [282, 124] width 229 height 20
click at [165, 167] on div "Referral *Referral Type How did you hear about Justine PETERSEN? JP Client JP P…" at bounding box center [282, 137] width 451 height 183
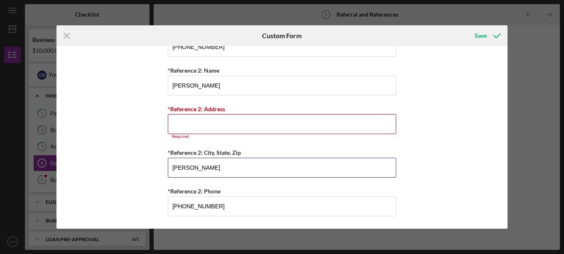
drag, startPoint x: 206, startPoint y: 171, endPoint x: 150, endPoint y: 161, distance: 56.9
click at [150, 161] on div "Referral *Referral Type How did you hear about Justine PETERSEN? JP Client JP P…" at bounding box center [282, 137] width 451 height 183
type input "St. Louis MO 63115"
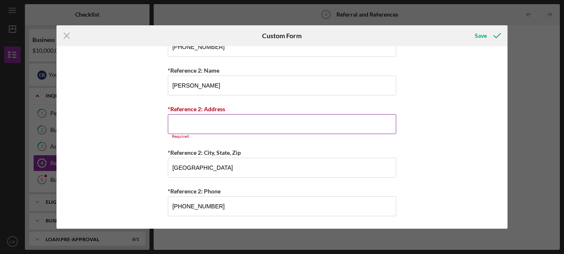
click at [215, 127] on input "*Reference 2: Address" at bounding box center [282, 124] width 229 height 20
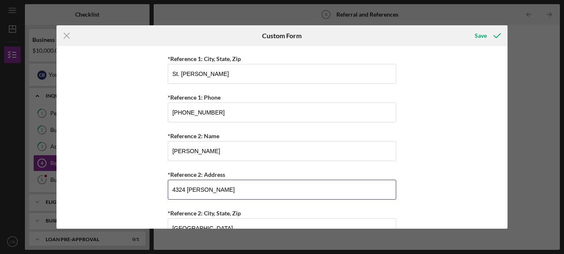
scroll to position [301, 0]
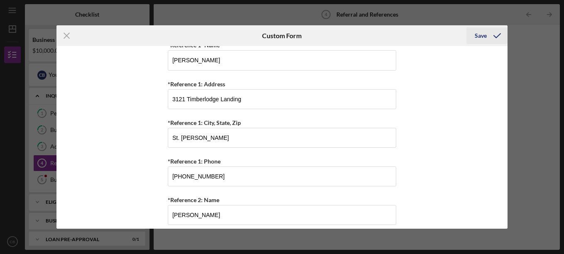
type input "4324 Marcus"
click at [477, 39] on div "Save" at bounding box center [481, 35] width 12 height 17
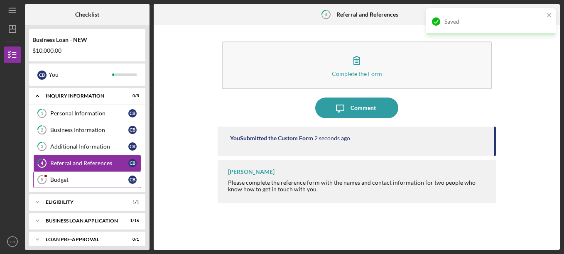
click at [55, 184] on link "Budget 5 Budget C B" at bounding box center [87, 180] width 108 height 17
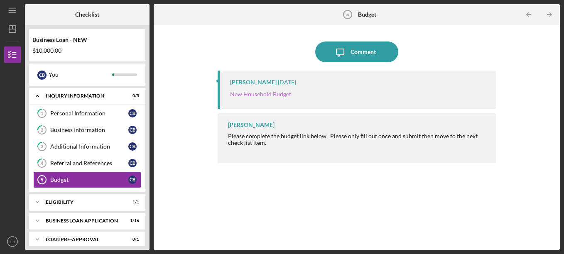
click at [270, 94] on link "New Household Budget" at bounding box center [260, 94] width 61 height 7
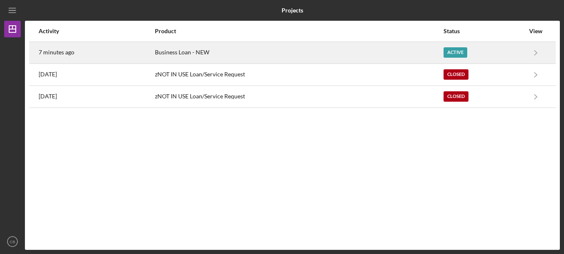
click at [487, 50] on div "Active" at bounding box center [484, 52] width 81 height 21
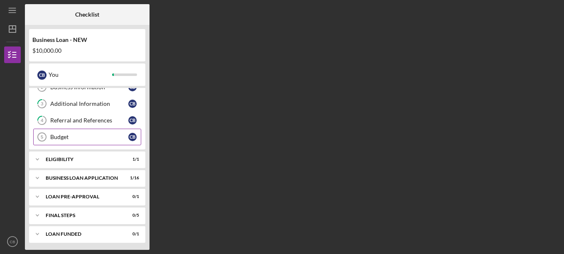
scroll to position [44, 0]
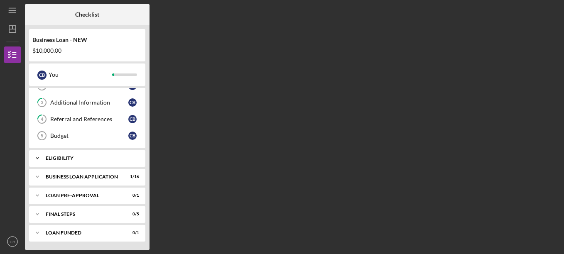
click at [79, 161] on div "Icon/Expander ELIGIBILITY 1 / 1" at bounding box center [87, 158] width 116 height 17
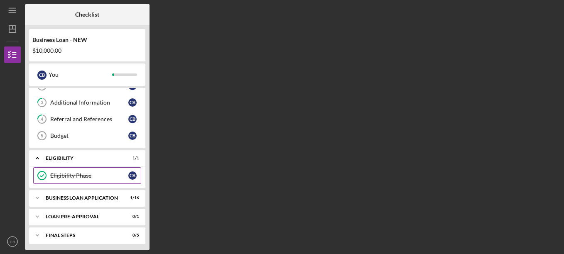
click at [103, 172] on div "Eligibility Phase" at bounding box center [89, 175] width 78 height 7
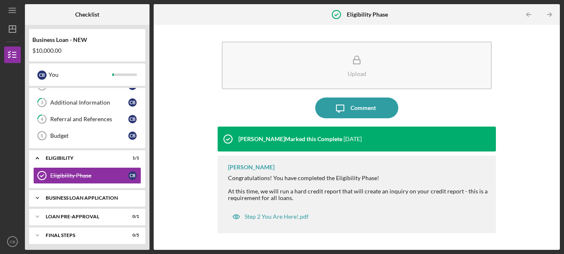
click at [87, 200] on div "BUSINESS LOAN APPLICATION" at bounding box center [90, 198] width 89 height 5
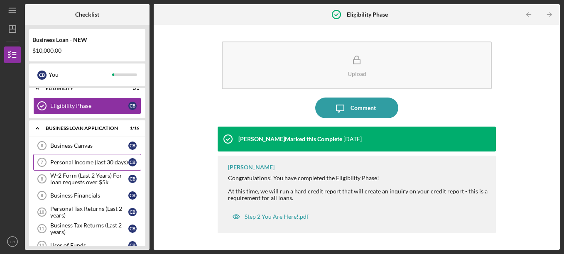
scroll to position [127, 0]
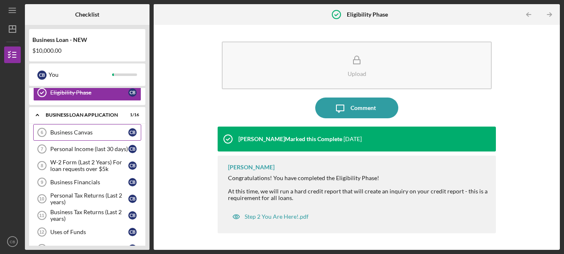
click at [75, 128] on link "Business Canvas 6 Business Canvas C B" at bounding box center [87, 132] width 108 height 17
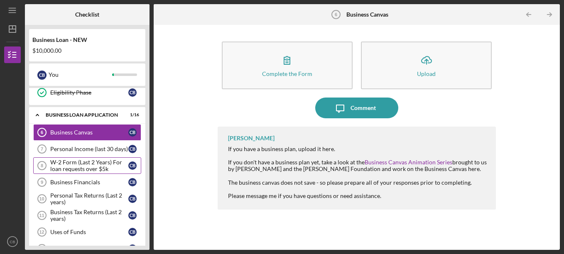
click at [78, 164] on div "W-2 Form (Last 2 Years) For loan requests over $5k" at bounding box center [89, 165] width 78 height 13
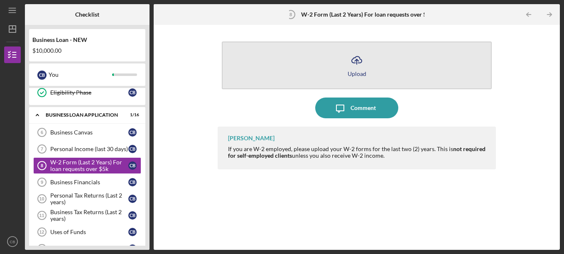
click at [354, 63] on icon "button" at bounding box center [357, 60] width 10 height 6
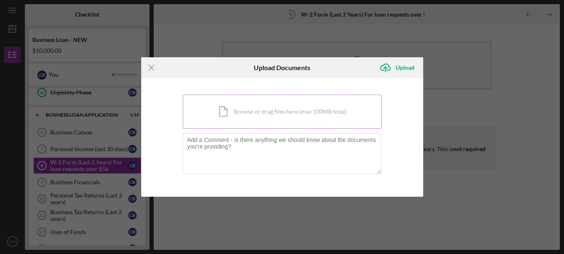
click at [232, 114] on div "Icon/Document Browse or drag files here (max 100MB total) Tap to choose files o…" at bounding box center [282, 112] width 199 height 34
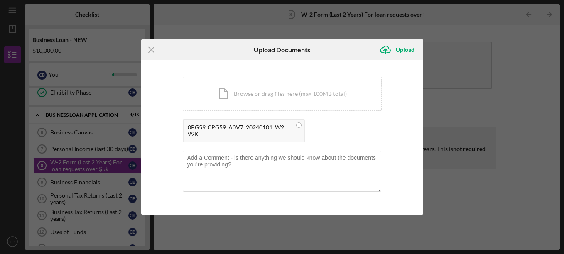
click at [212, 135] on div "99K" at bounding box center [240, 134] width 104 height 7
click at [218, 123] on div "0PG59_0PG59_A0V7_20240101_W2Report_W2Report_001.pdf 99K" at bounding box center [244, 130] width 122 height 23
click at [296, 125] on circle at bounding box center [298, 125] width 5 height 5
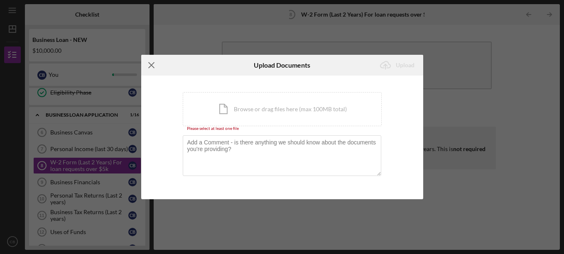
click at [146, 59] on icon "Icon/Menu Close" at bounding box center [151, 65] width 21 height 21
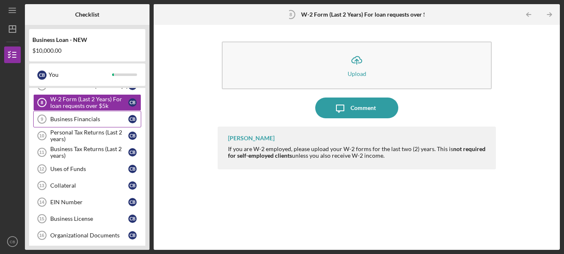
scroll to position [210, 0]
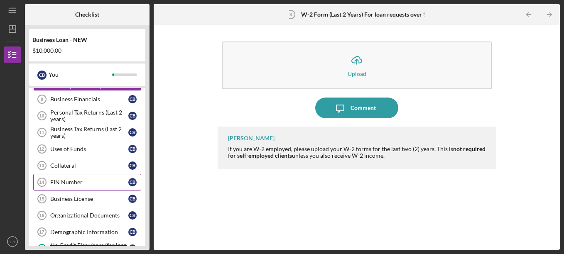
click at [80, 186] on div "EIN Number" at bounding box center [89, 182] width 78 height 7
